Goal: Task Accomplishment & Management: Manage account settings

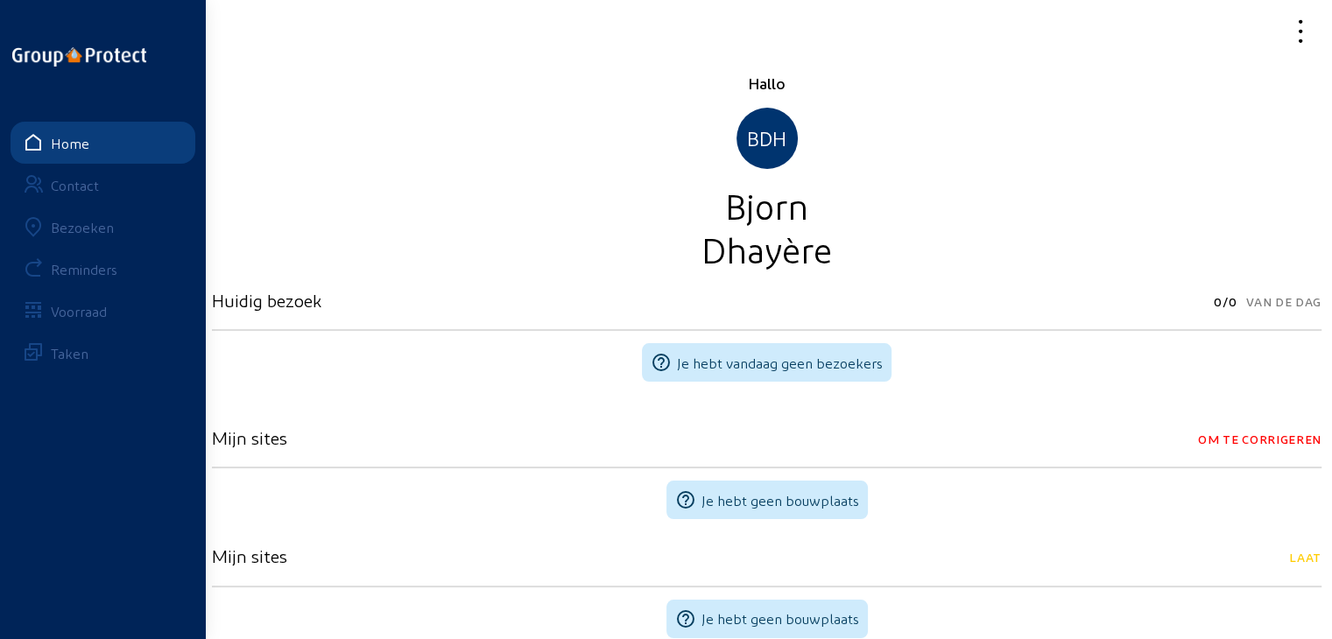
click at [98, 236] on link "Bezoeken" at bounding box center [103, 227] width 185 height 42
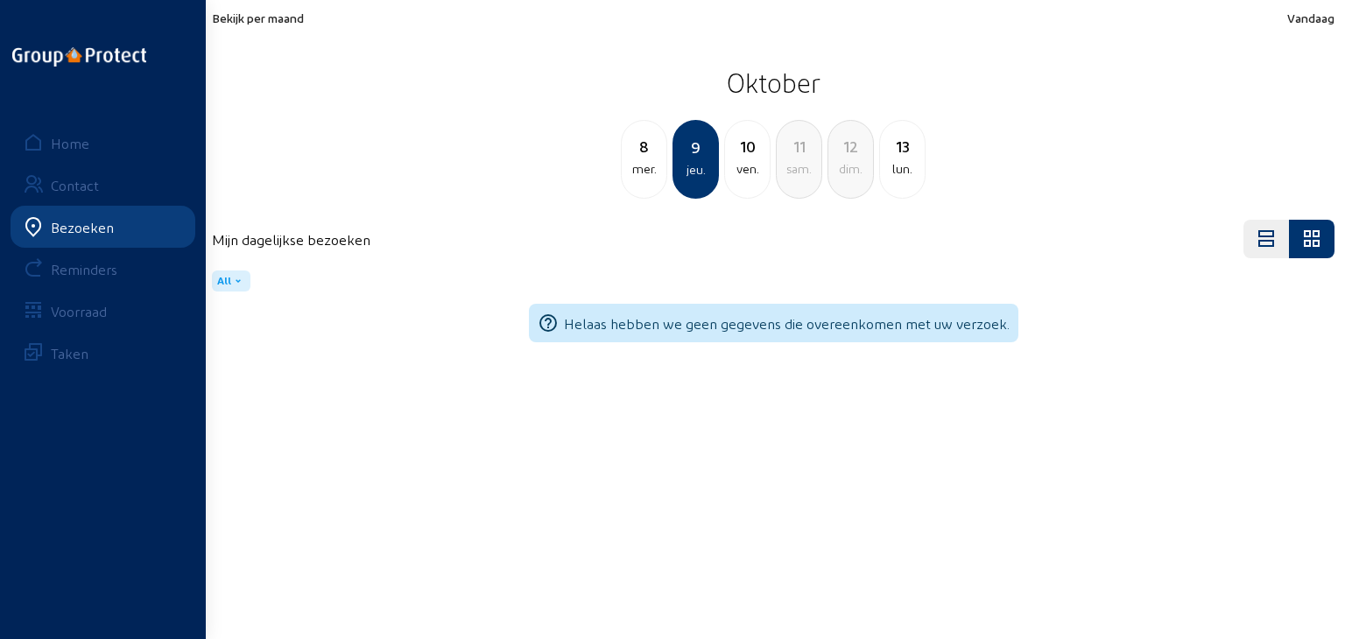
click at [238, 18] on span "Bekijk per maand" at bounding box center [258, 18] width 92 height 15
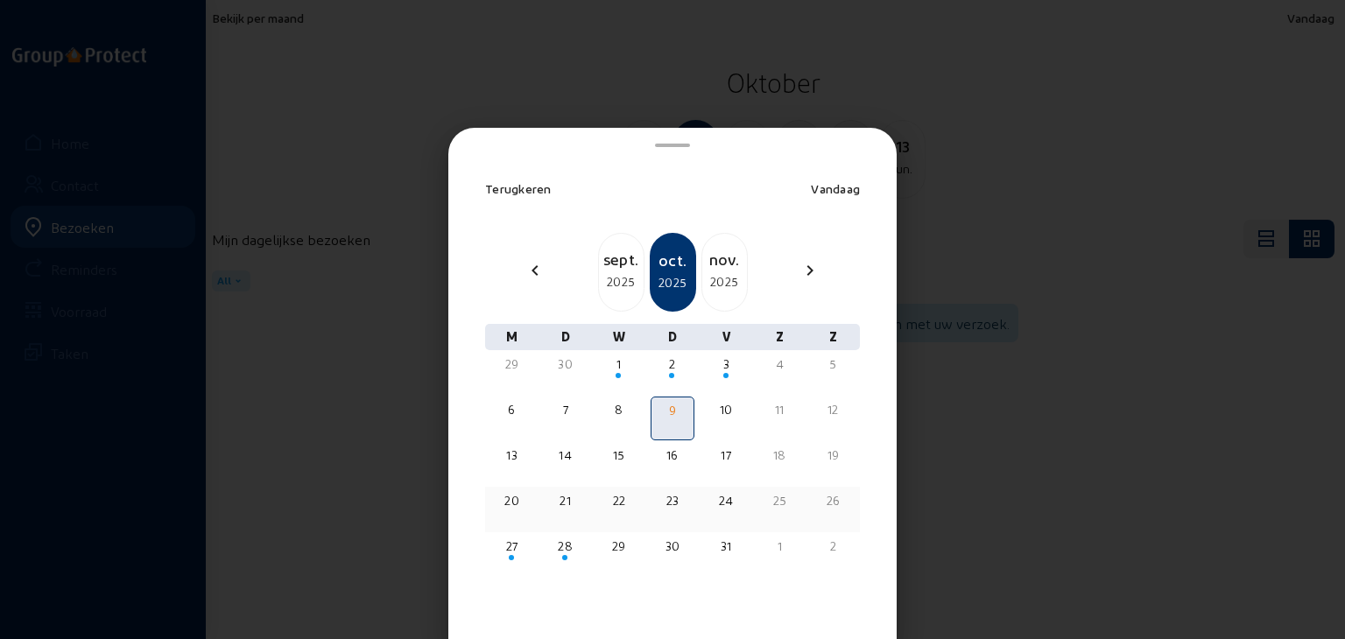
click at [513, 506] on div "20" at bounding box center [511, 501] width 39 height 18
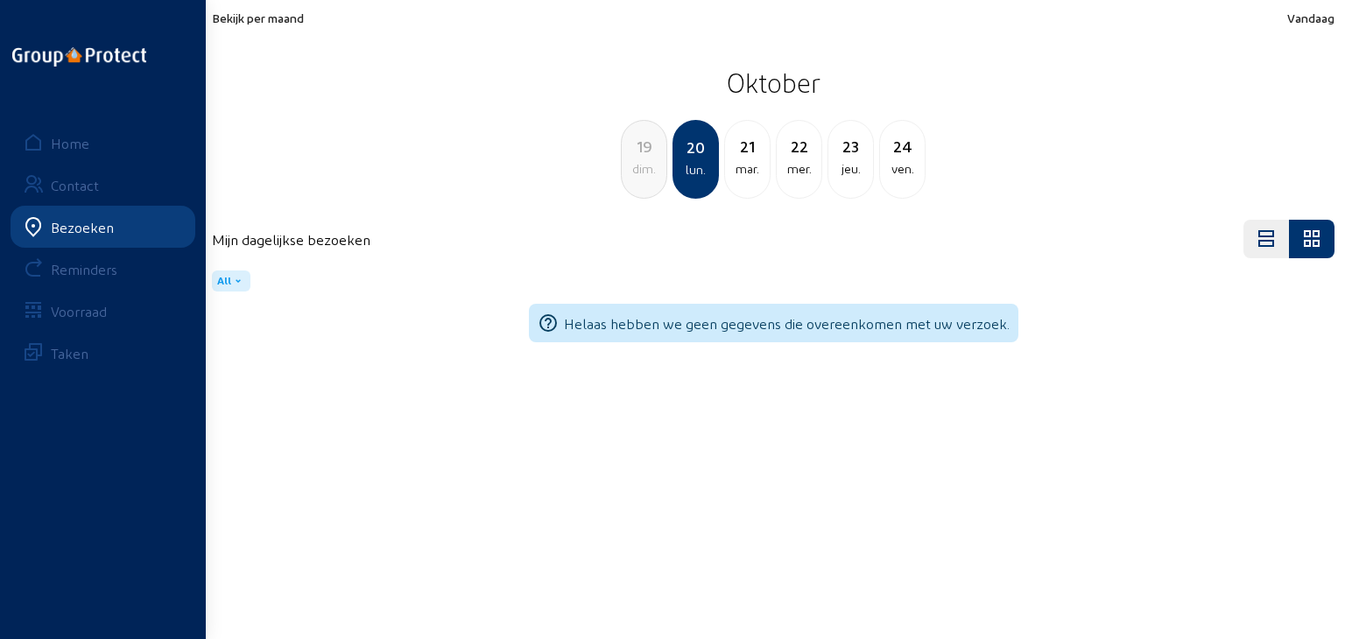
click at [760, 166] on div "mar." at bounding box center [747, 169] width 45 height 21
click at [750, 159] on div "mer." at bounding box center [747, 169] width 45 height 21
click at [646, 144] on div "21" at bounding box center [644, 146] width 45 height 25
click at [234, 18] on span "Bekijk per maand" at bounding box center [258, 18] width 92 height 15
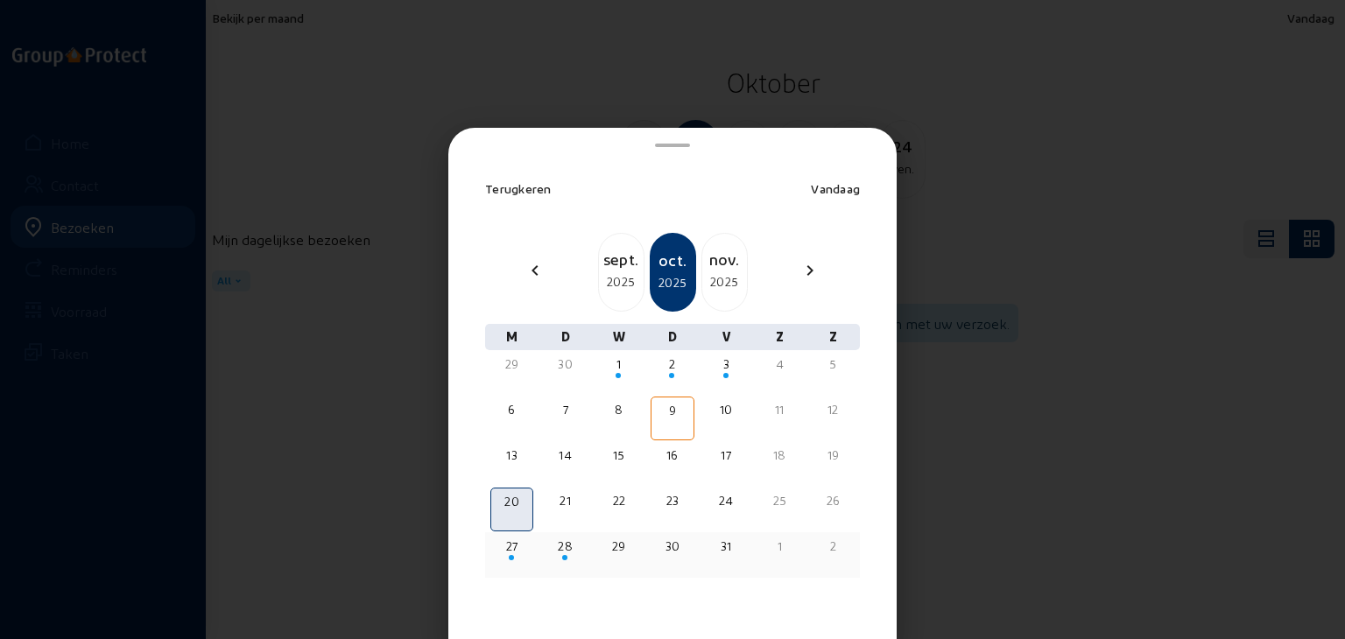
click at [509, 540] on div "27" at bounding box center [511, 547] width 39 height 18
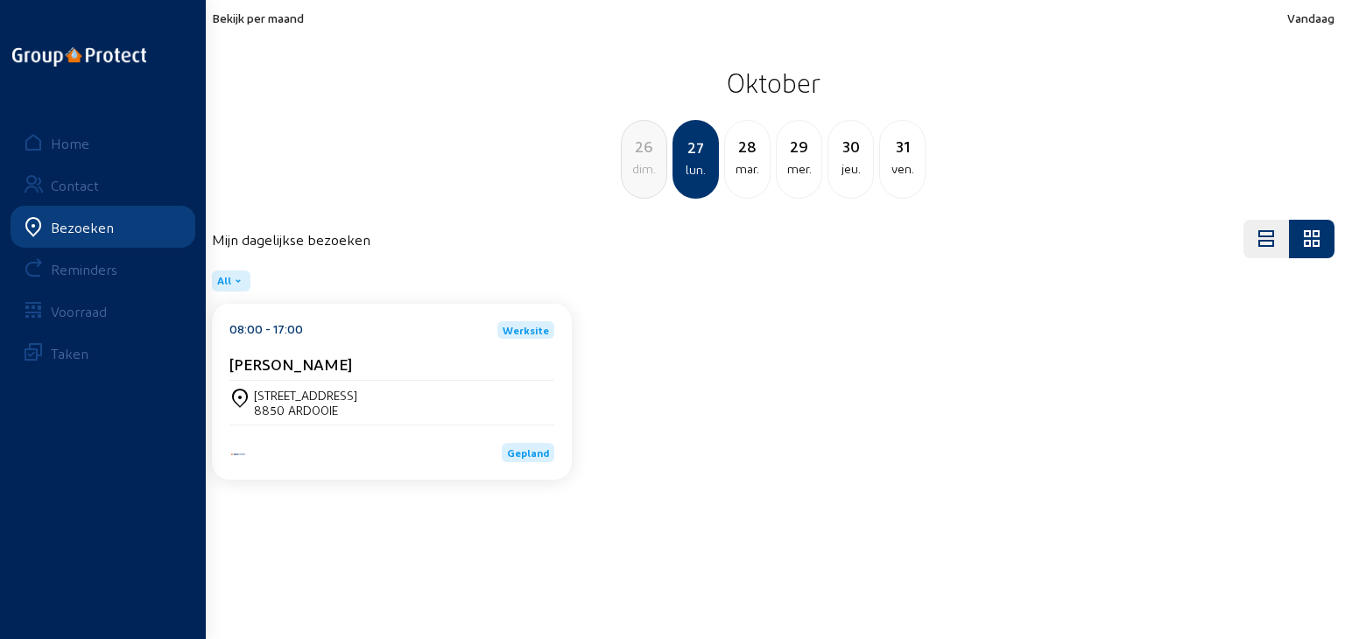
click at [59, 237] on link "Bezoeken" at bounding box center [103, 227] width 185 height 42
click at [279, 16] on span "Bekijk per maand" at bounding box center [258, 18] width 92 height 15
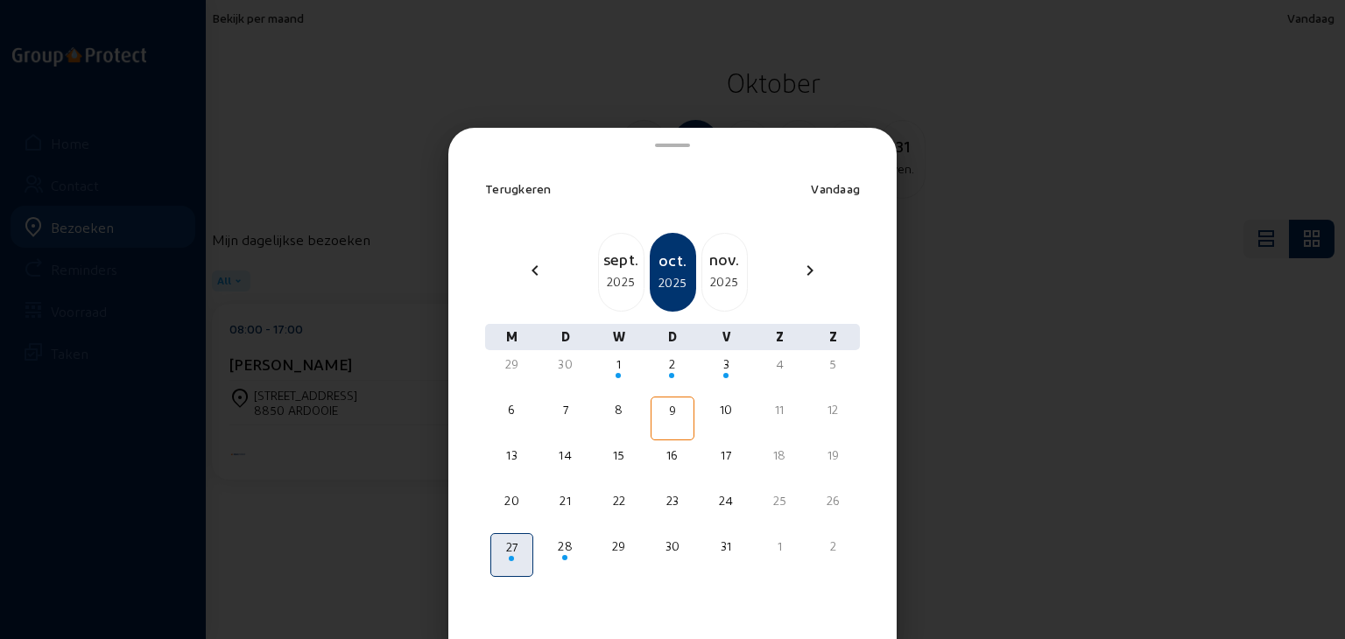
click at [286, 32] on div at bounding box center [672, 319] width 1345 height 639
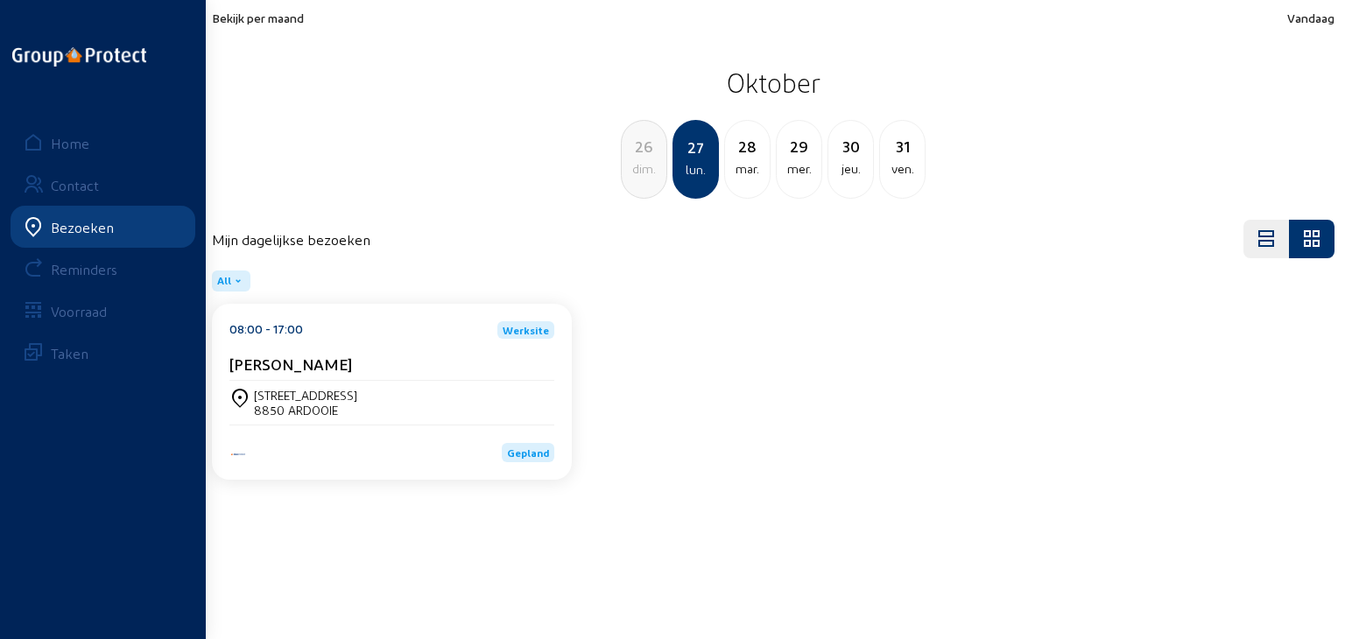
click at [75, 232] on div "Bezoeken" at bounding box center [82, 227] width 63 height 17
click at [97, 222] on div "Bezoeken" at bounding box center [82, 227] width 63 height 17
click at [289, 16] on span "Bekijk per maand" at bounding box center [258, 18] width 92 height 15
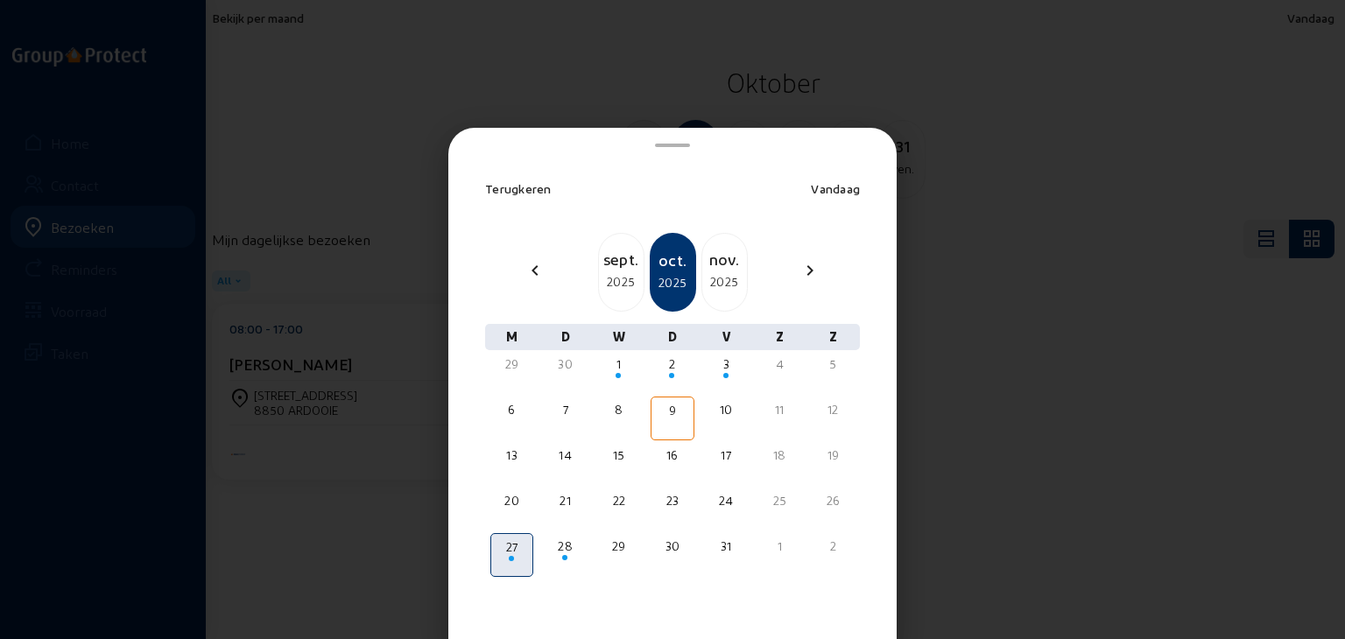
click at [704, 272] on div "2025" at bounding box center [724, 282] width 45 height 21
click at [507, 192] on span "Terugkeren" at bounding box center [518, 188] width 67 height 15
